Goal: Ask a question: Seek information or help from site administrators or community

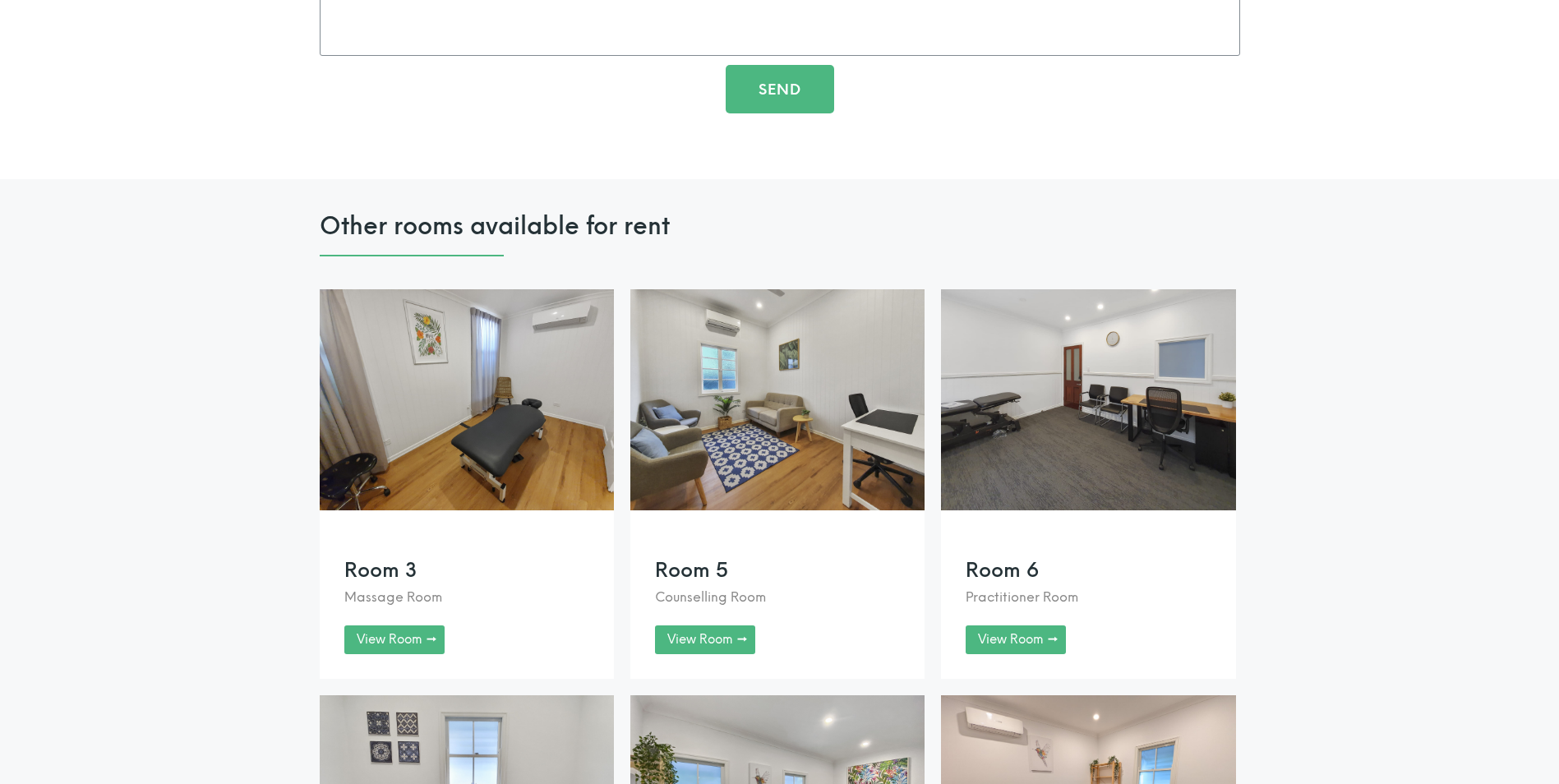
scroll to position [2281, 0]
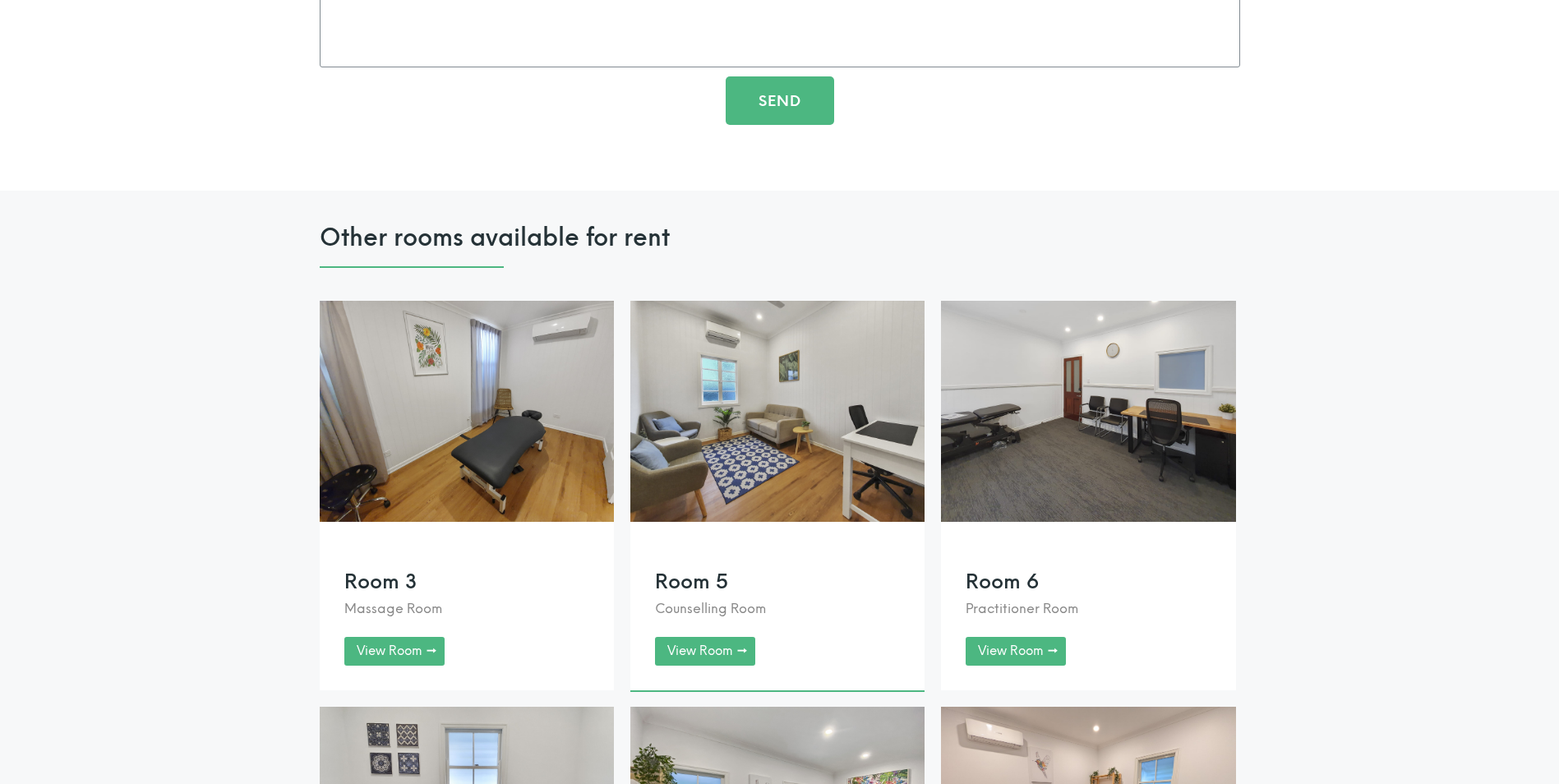
click at [686, 651] on link at bounding box center [778, 495] width 294 height 389
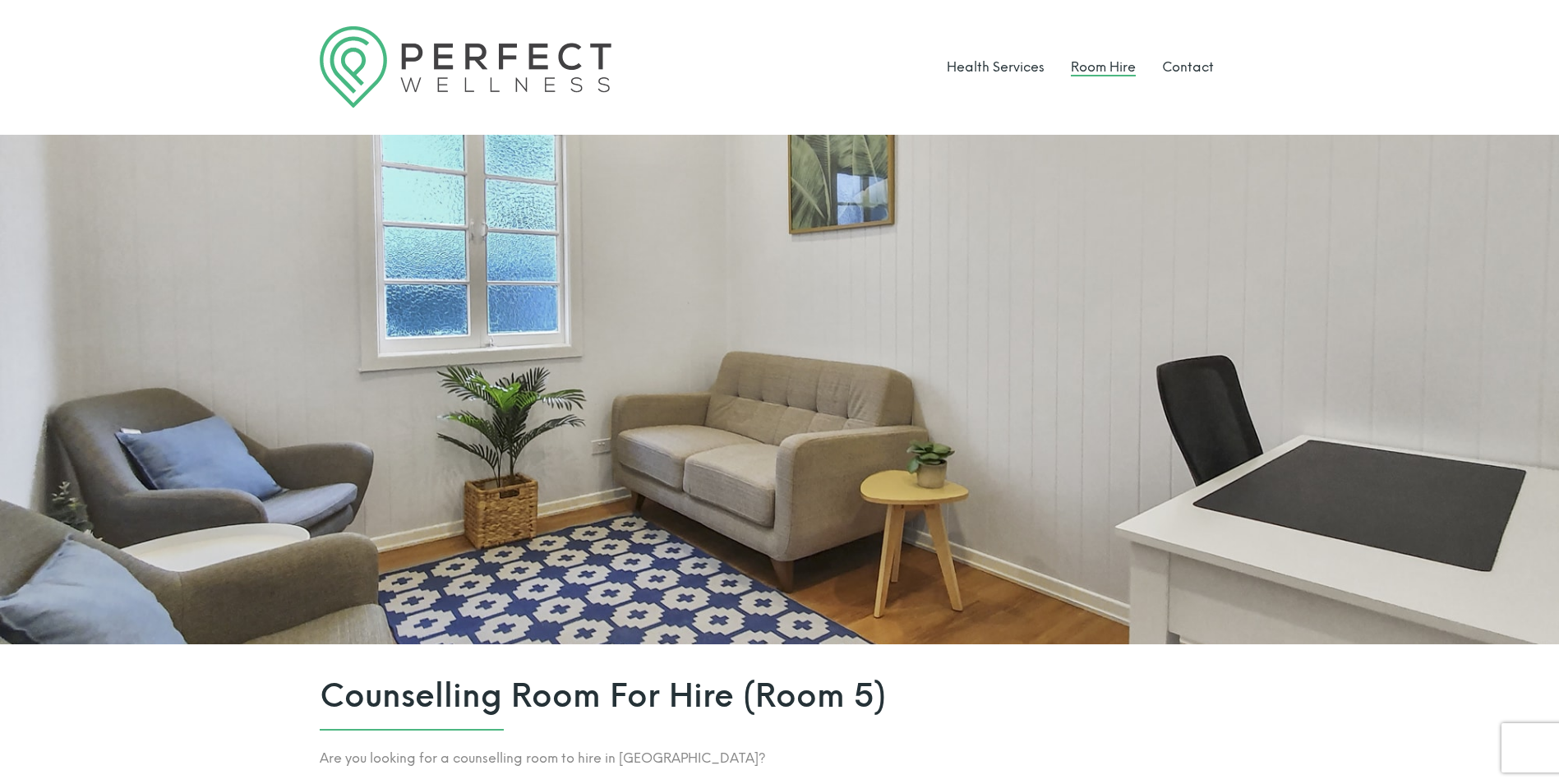
click at [1097, 73] on link "Room Hire" at bounding box center [1103, 66] width 65 height 16
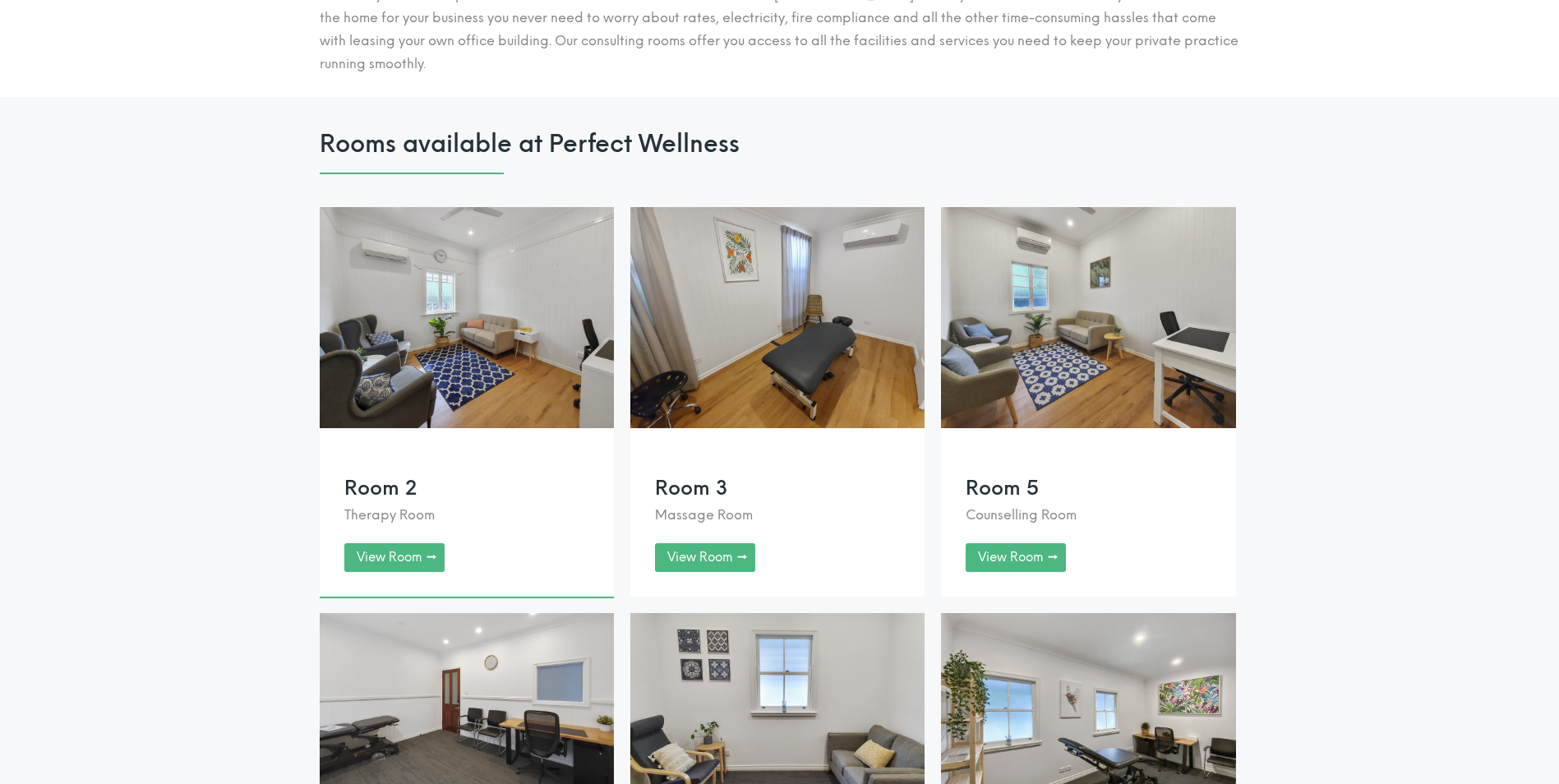
scroll to position [1233, 0]
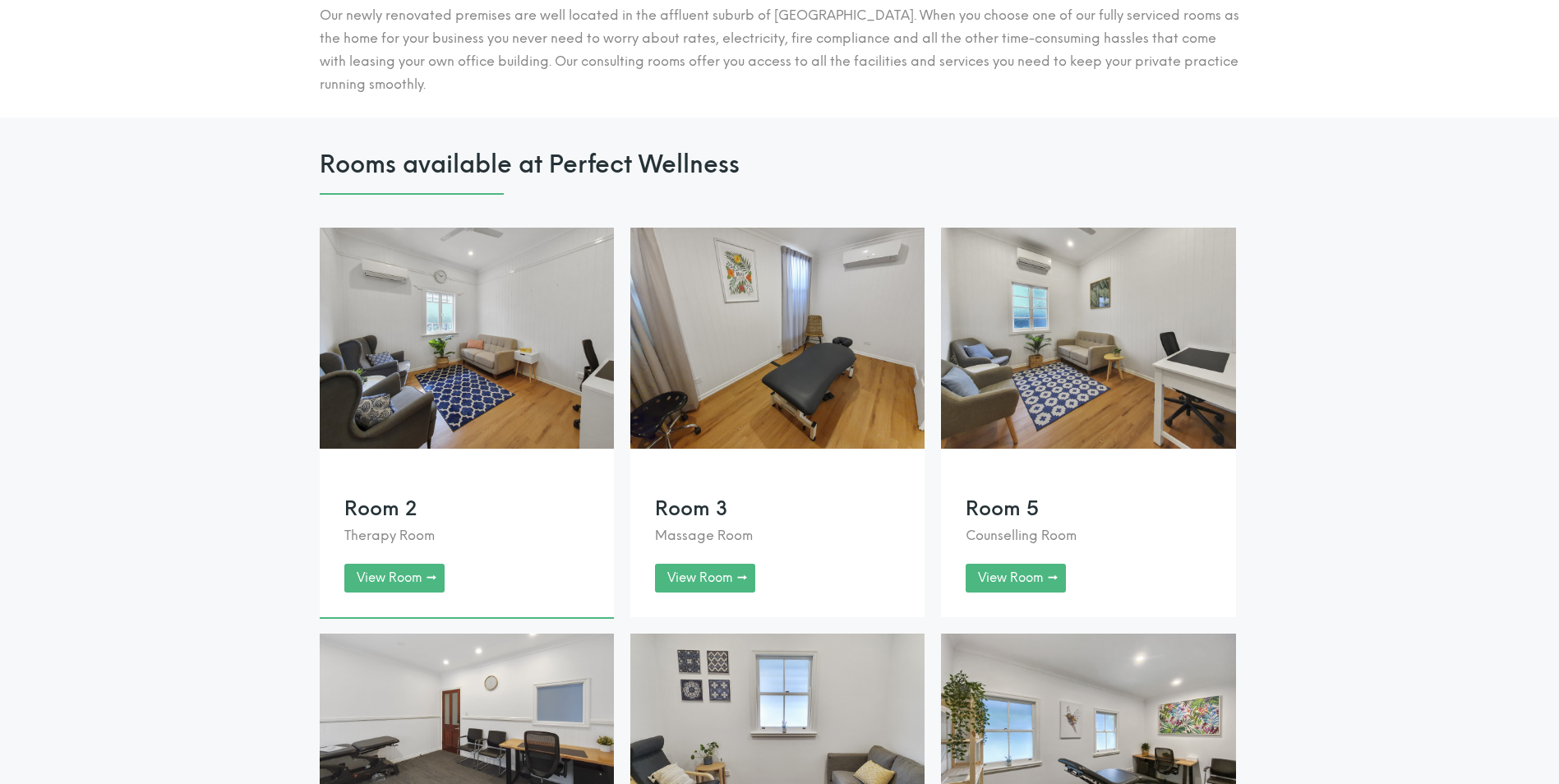
click at [388, 592] on link at bounding box center [467, 421] width 294 height 389
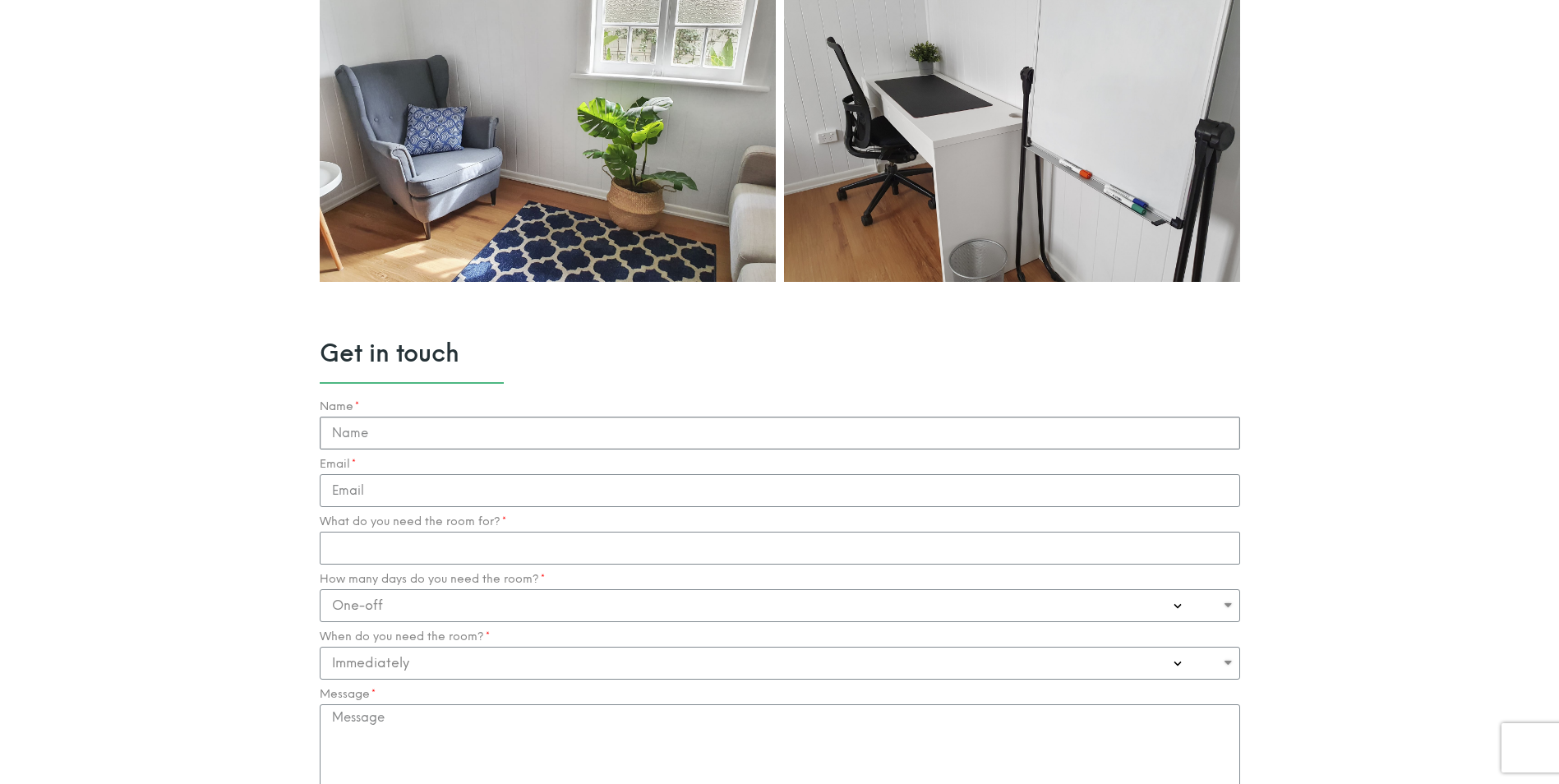
click at [419, 438] on input "Name" at bounding box center [780, 433] width 920 height 33
type input "[PERSON_NAME]"
type input "[EMAIL_ADDRESS][DOMAIN_NAME]"
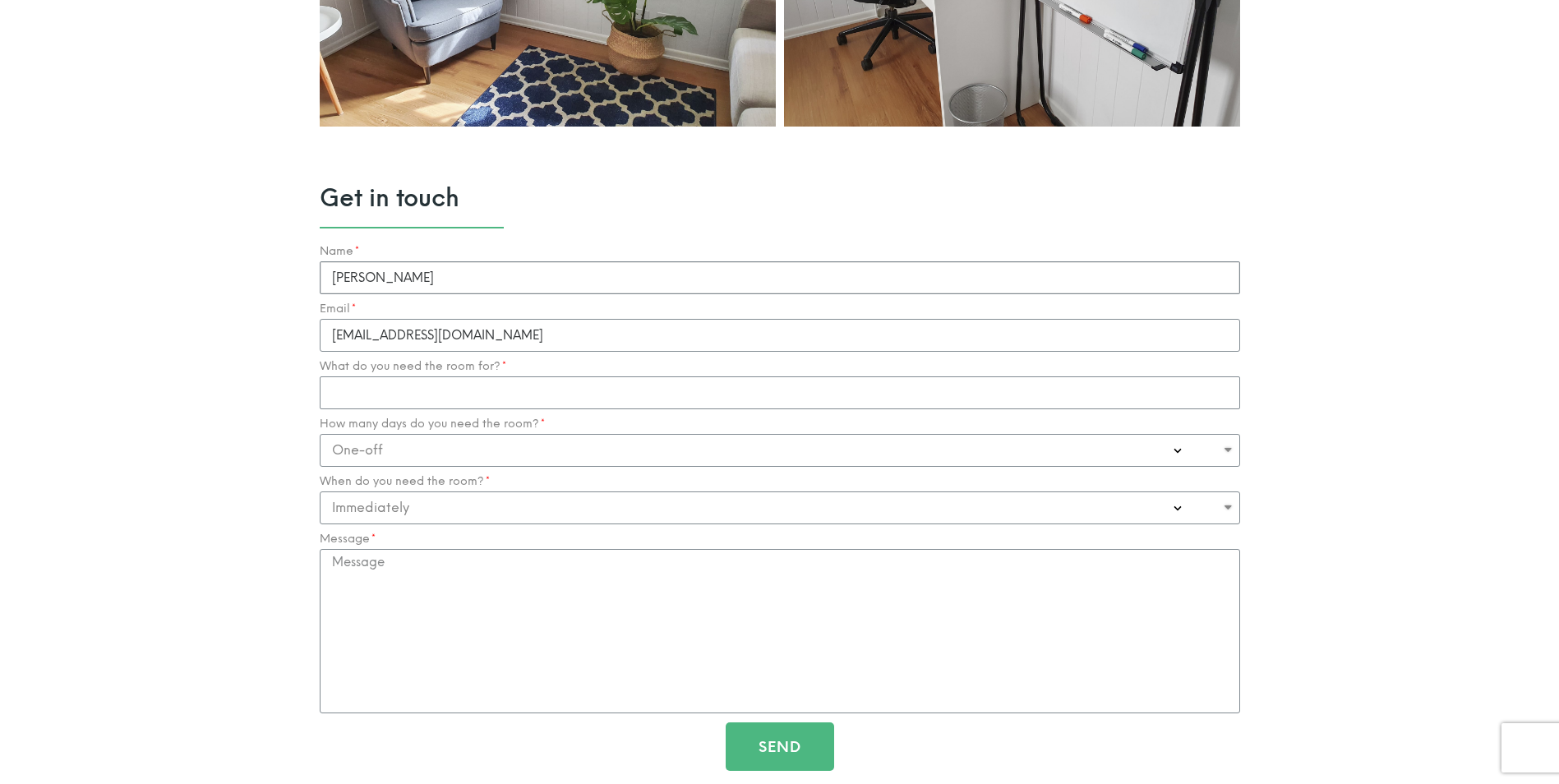
scroll to position [1726, 0]
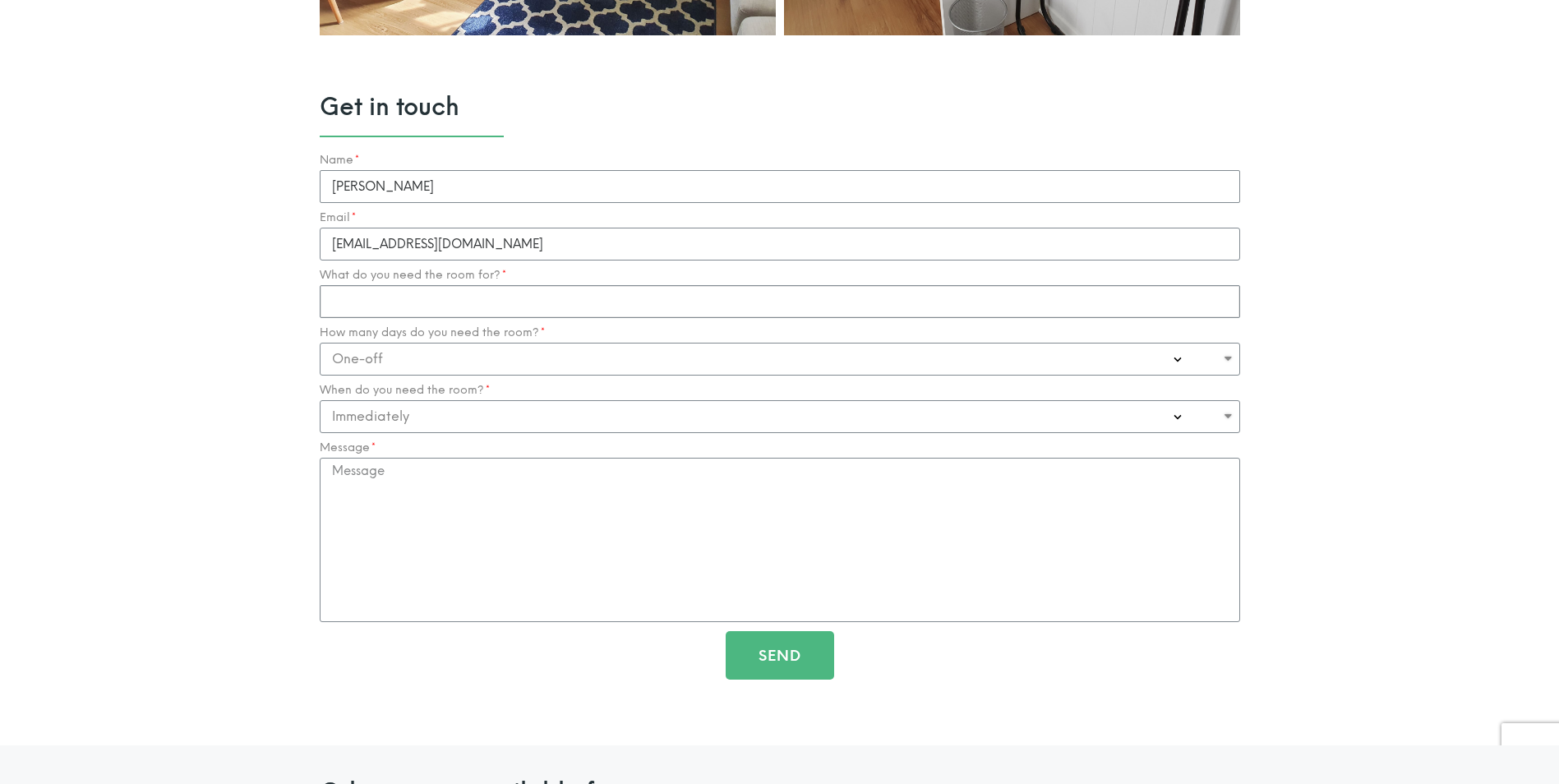
click at [400, 292] on input "What do you need the room for?" at bounding box center [780, 302] width 920 height 33
type input "C"
type input "S"
type input "Counselling"
click at [1180, 358] on select "One-off Casual on going 1-2 Days a week 3-4 Days a week Full time - monthly" at bounding box center [780, 359] width 920 height 33
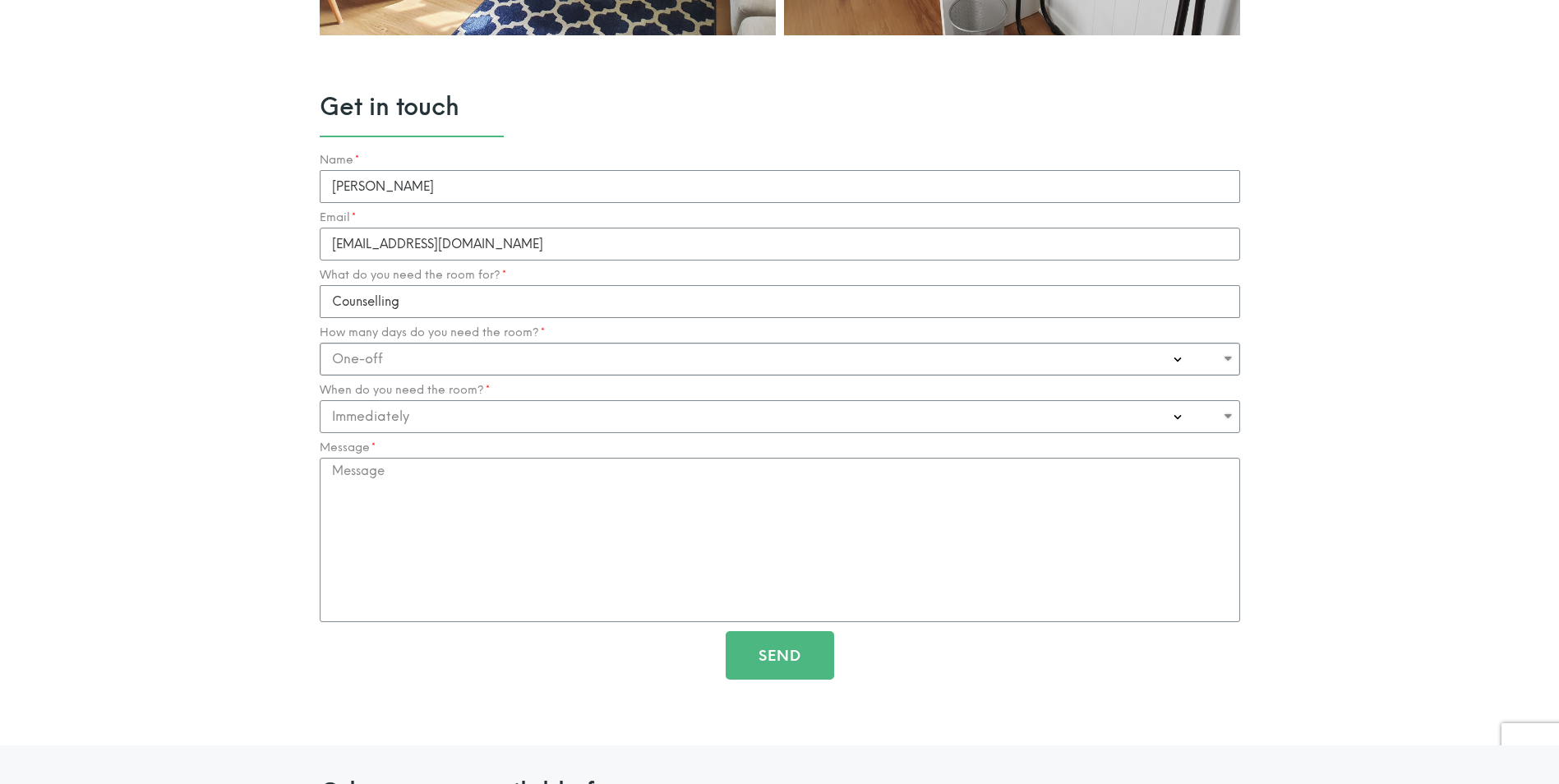
select select "1-2 Days a week"
click at [319, 342] on select "One-off Casual on going 1-2 Days a week 3-4 Days a week Full time - monthly" at bounding box center [780, 359] width 920 height 33
click at [566, 416] on select "Immediately 0-1 Month 1-3 Months" at bounding box center [780, 417] width 920 height 33
select select "1-3 Months"
click at [319, 400] on select "Immediately 0-1 Month 1-3 Months" at bounding box center [780, 417] width 920 height 33
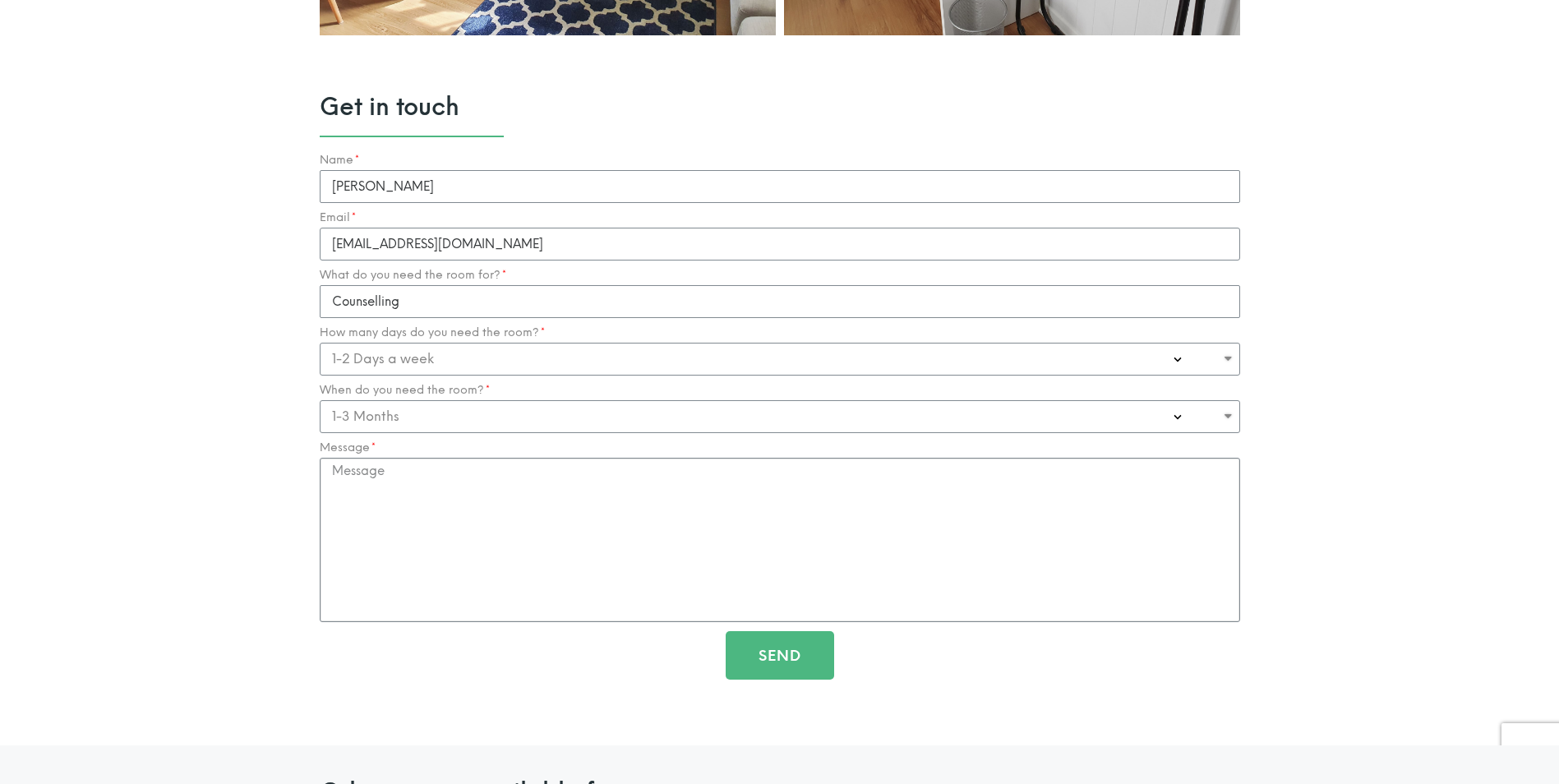
click at [509, 520] on textarea "Message" at bounding box center [780, 540] width 920 height 165
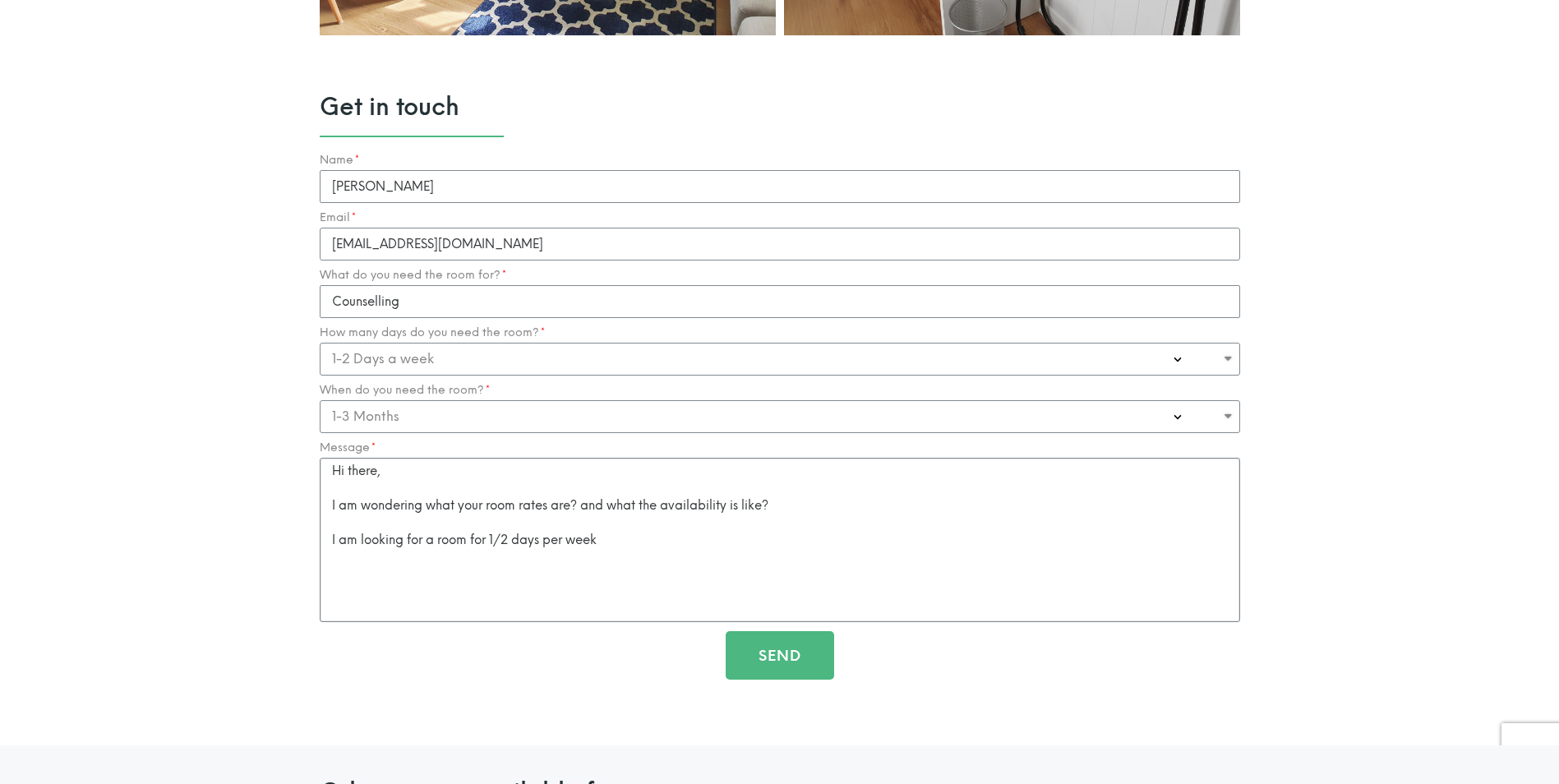
click at [398, 604] on textarea "Hi there, I am wondering what your room rates are? and what the availability is…" at bounding box center [780, 540] width 920 height 165
click at [651, 565] on textarea "Hi there, I am wondering what your room rates are? and what the availability is…" at bounding box center [780, 540] width 920 height 165
click at [473, 583] on textarea "Hi there, I am wondering what your room rates are? and what the availability is…" at bounding box center [780, 540] width 920 height 165
type textarea "Hi there, I am wondering what your room rates are? and what the availability is…"
click at [767, 658] on span "Send" at bounding box center [780, 656] width 42 height 15
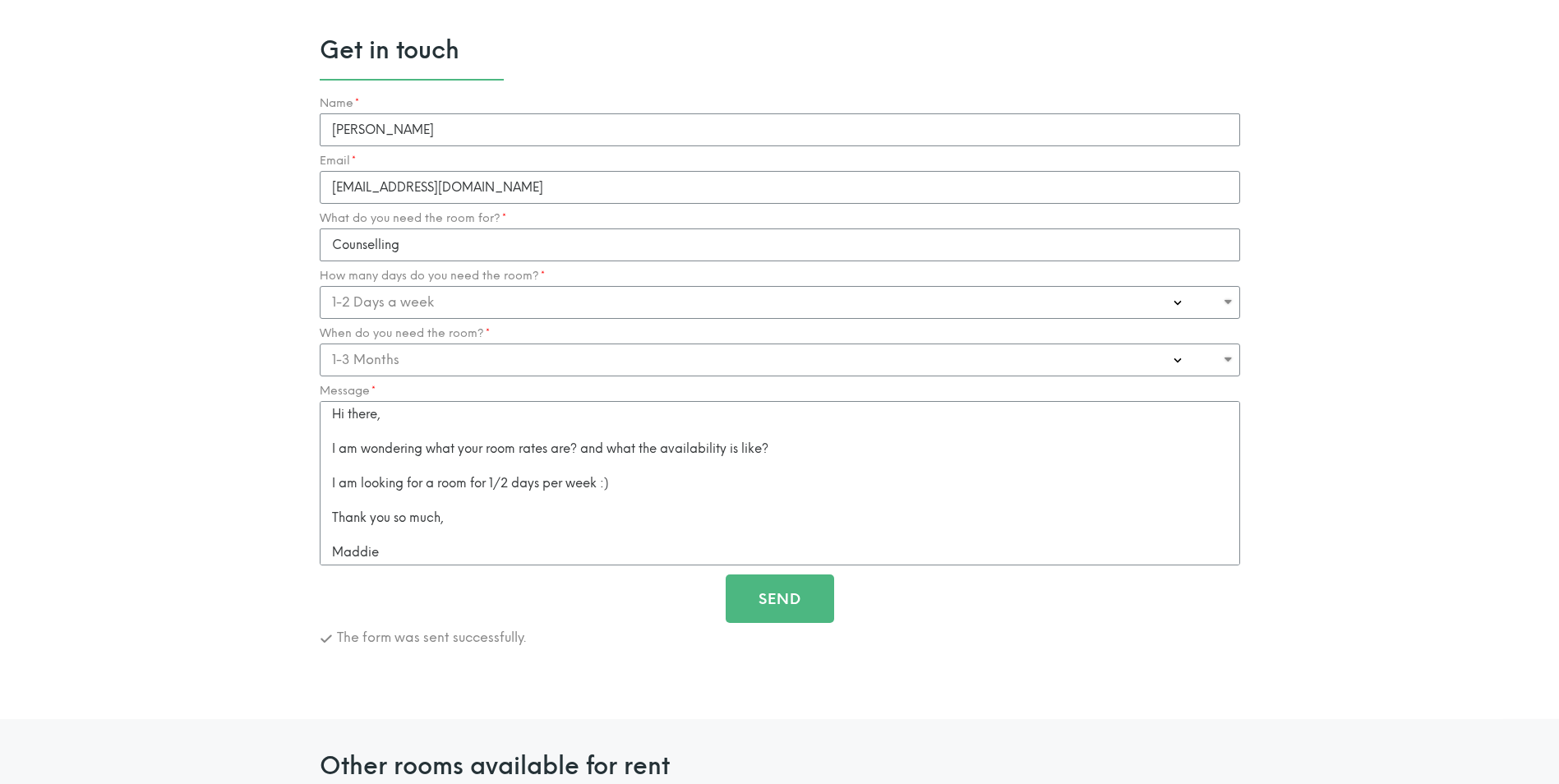
scroll to position [1808, 0]
